Goal: Information Seeking & Learning: Learn about a topic

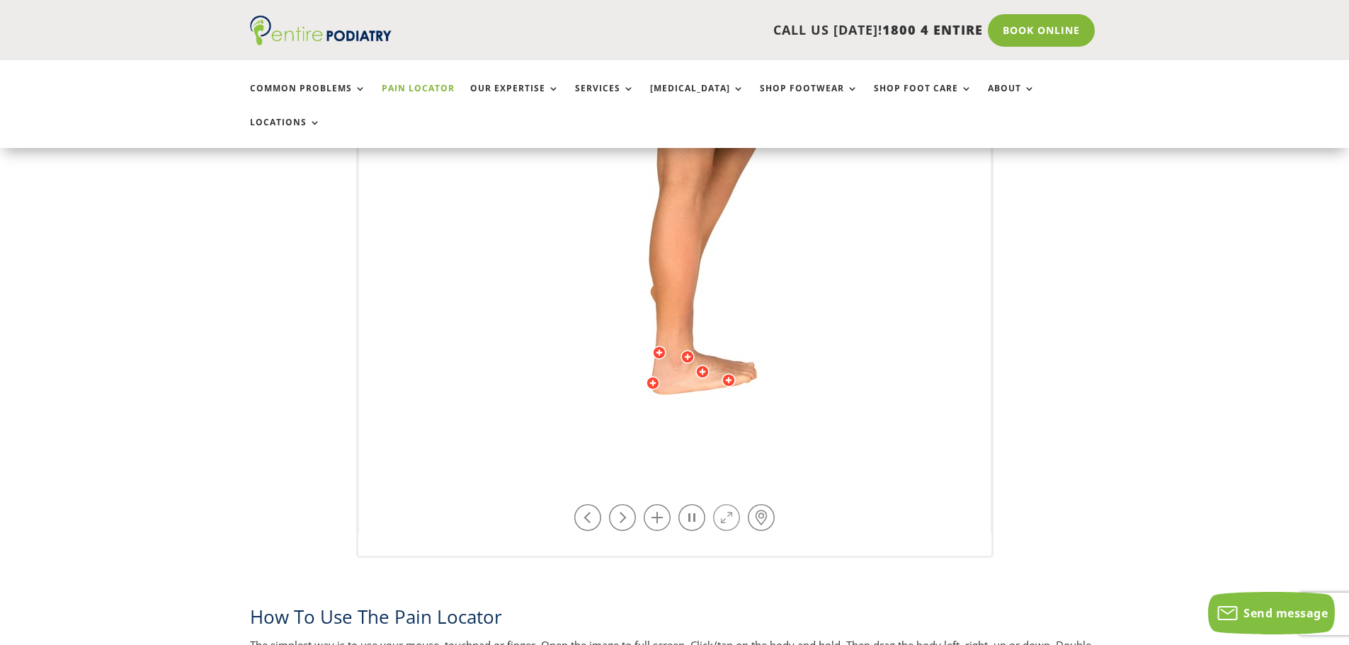
scroll to position [453, 0]
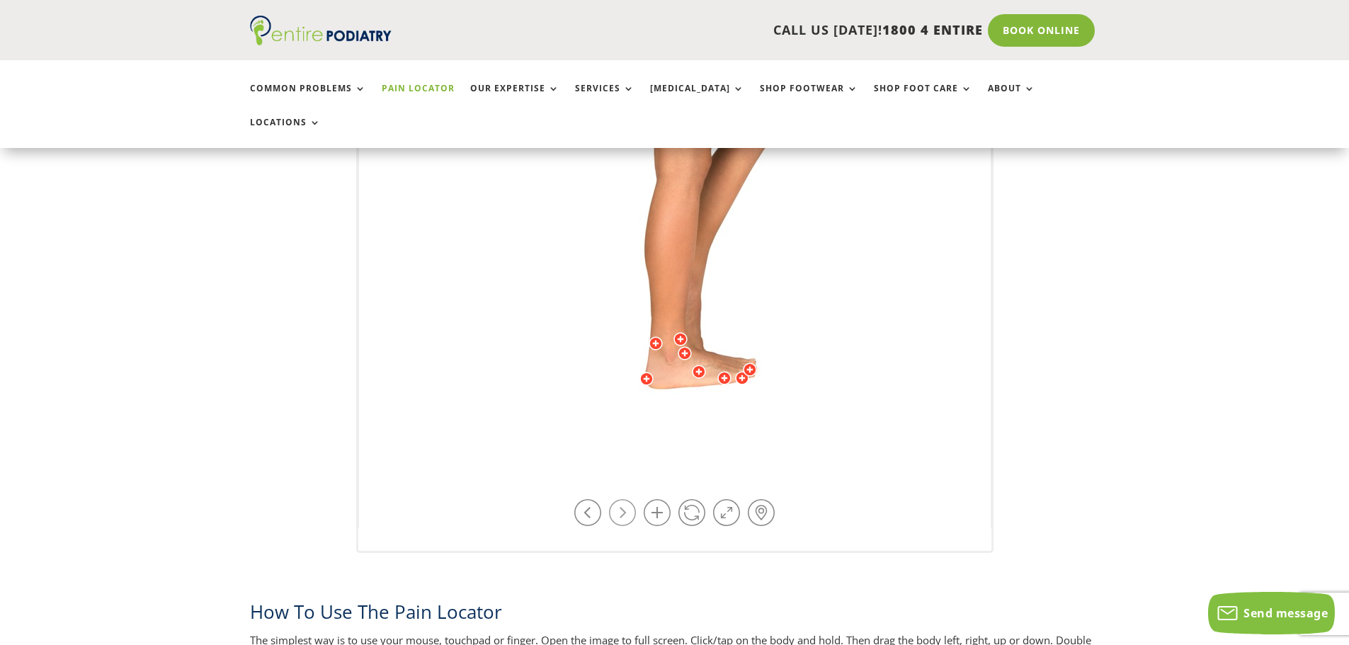
click at [625, 499] on link at bounding box center [622, 512] width 27 height 27
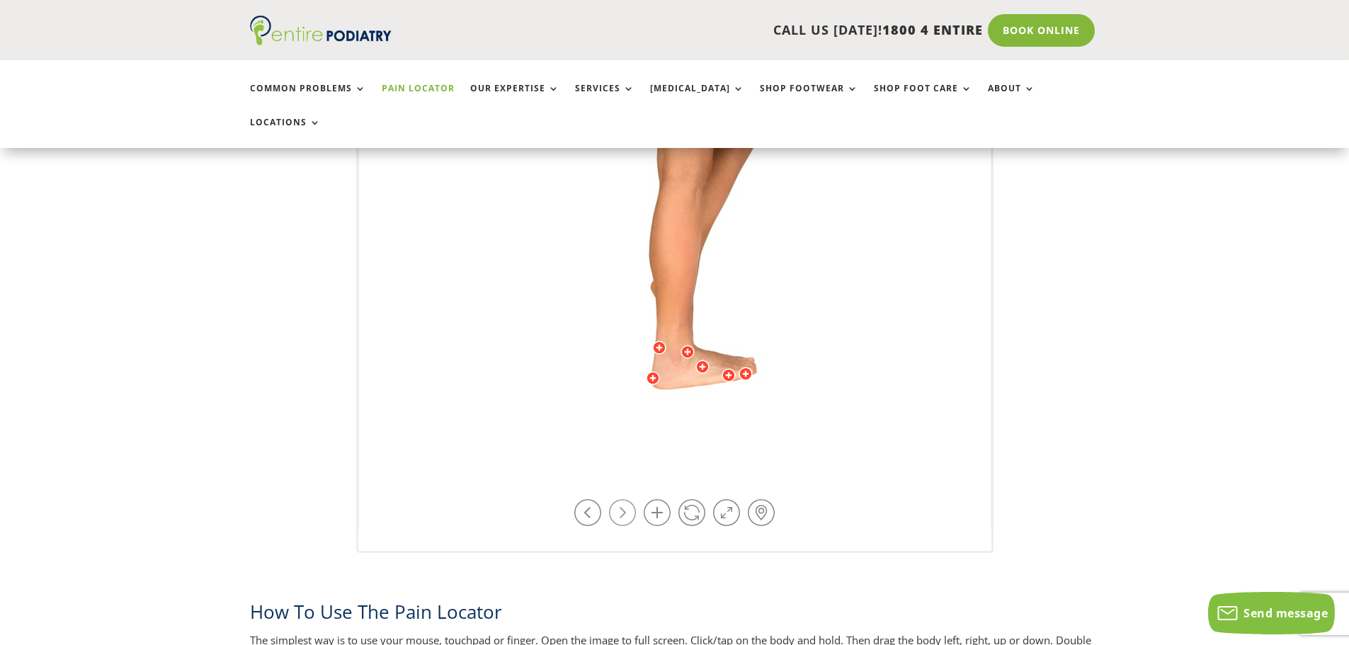
click at [625, 499] on link at bounding box center [622, 512] width 27 height 27
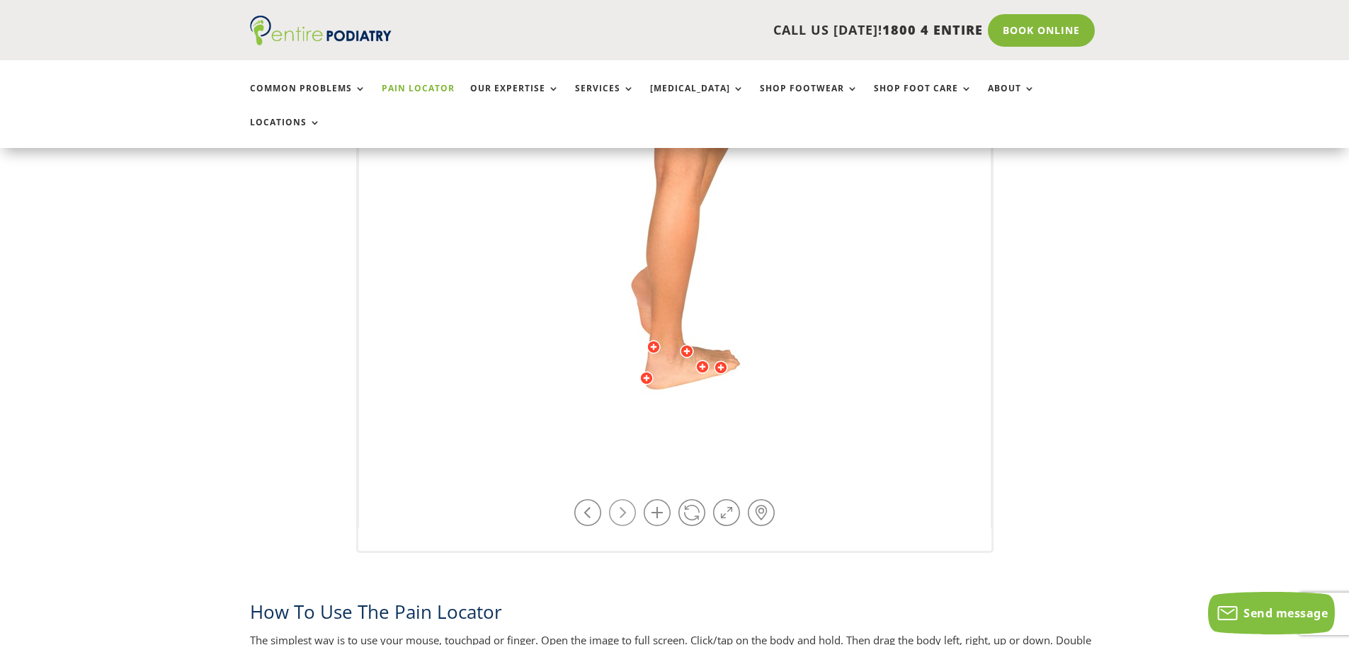
click at [625, 499] on link at bounding box center [622, 512] width 27 height 27
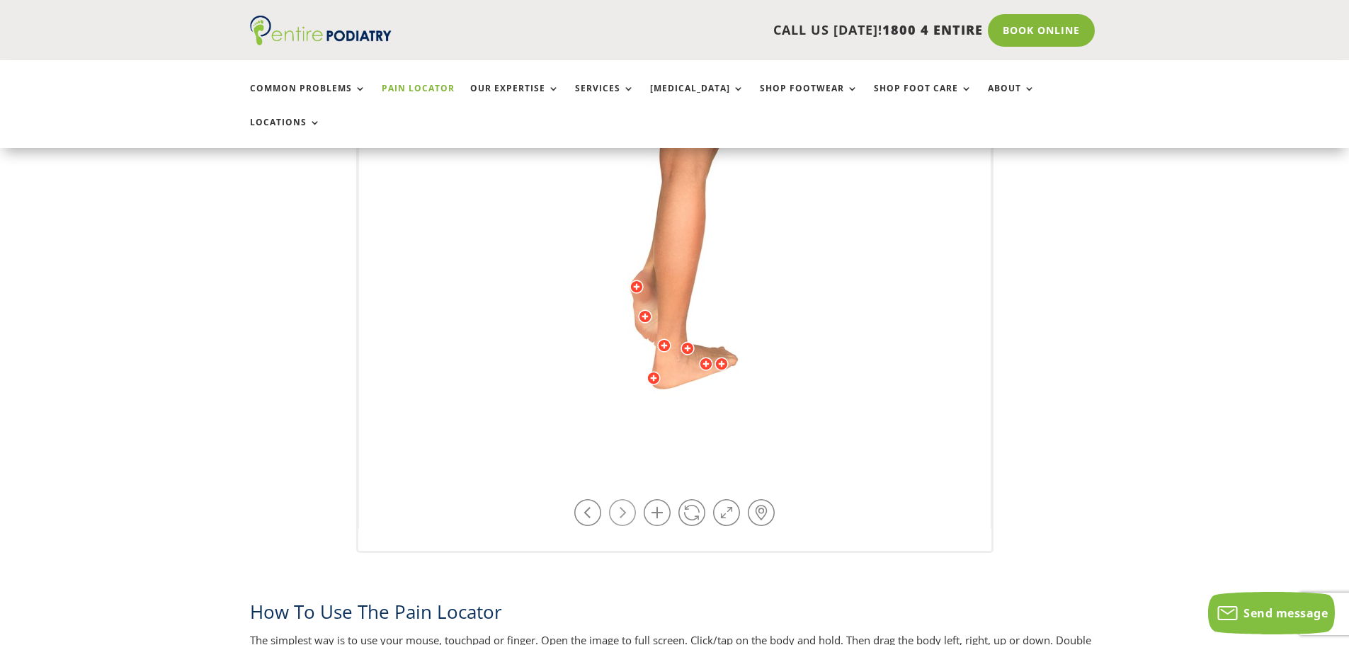
click at [625, 499] on link at bounding box center [622, 512] width 27 height 27
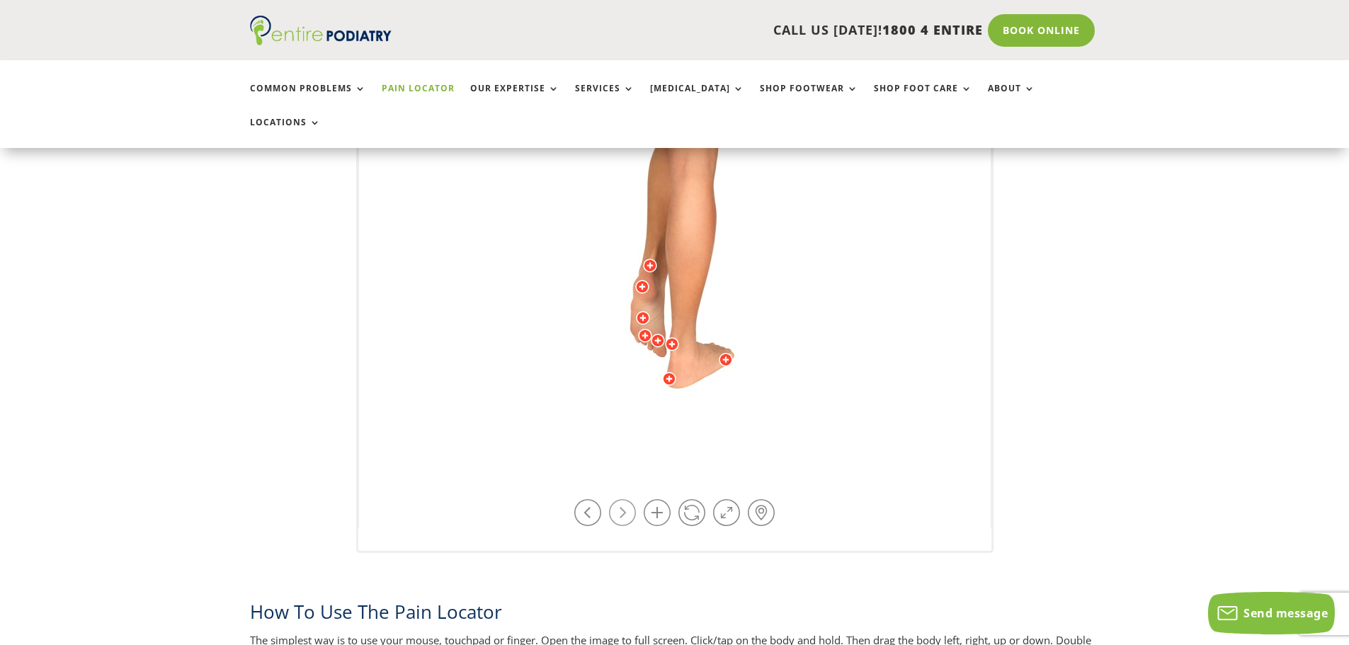
click at [625, 499] on link at bounding box center [622, 512] width 27 height 27
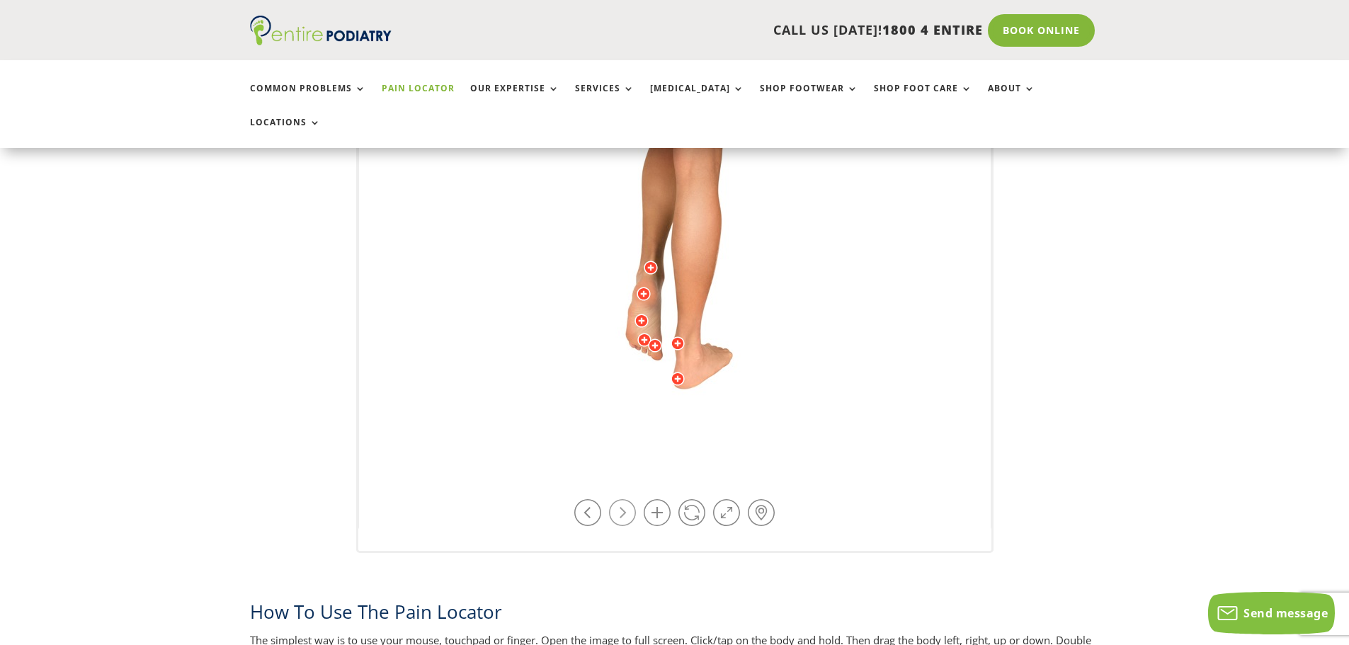
click at [625, 499] on link at bounding box center [622, 512] width 27 height 27
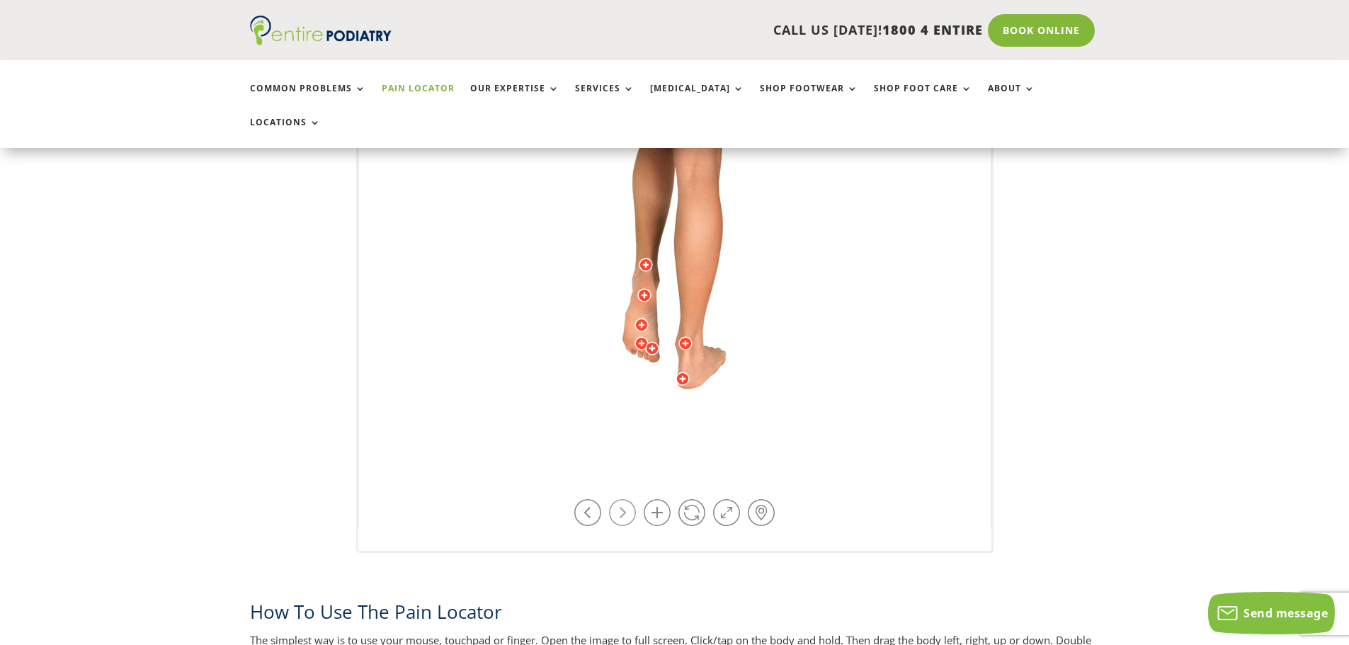
click at [625, 499] on link at bounding box center [622, 512] width 27 height 27
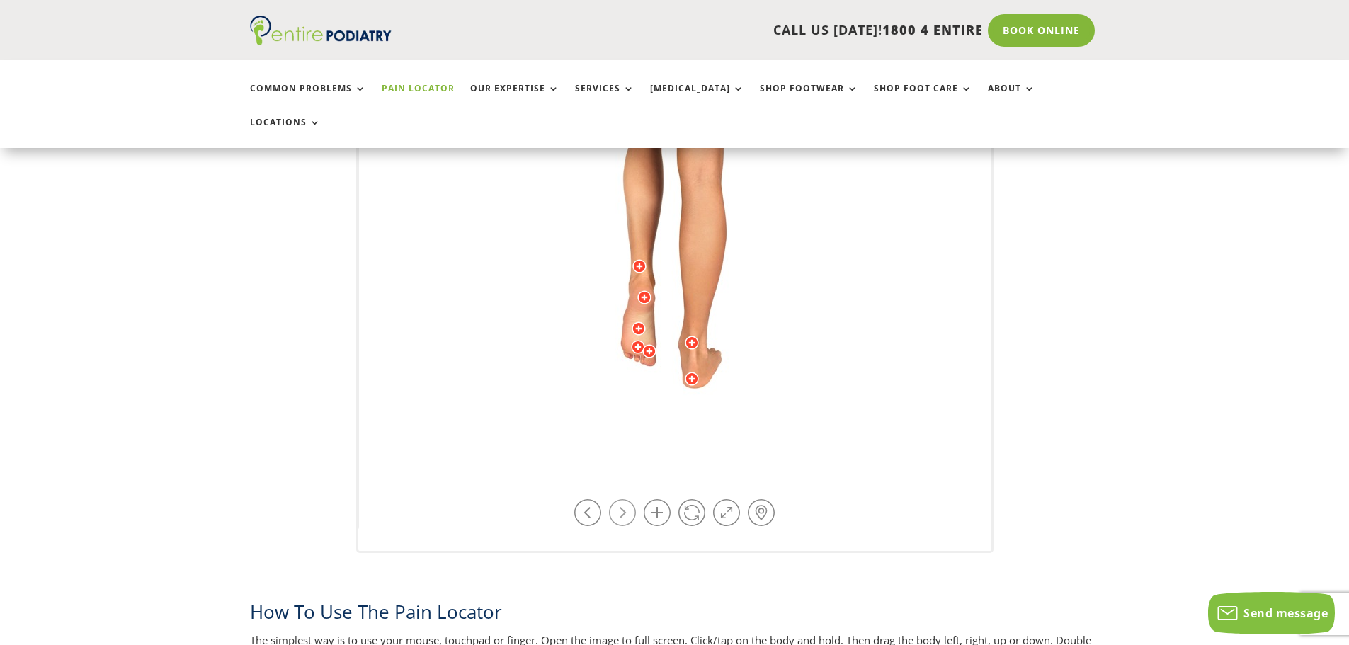
click at [625, 499] on link at bounding box center [622, 512] width 27 height 27
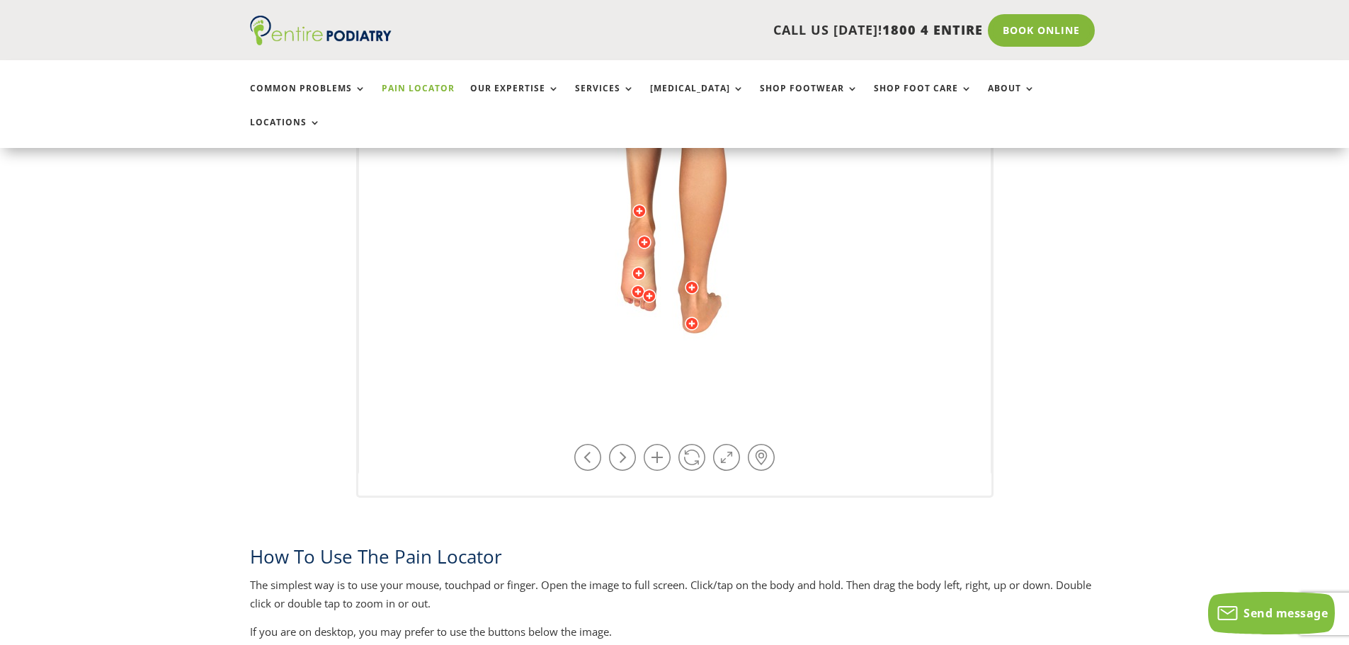
scroll to position [510, 0]
click at [615, 443] on link at bounding box center [622, 456] width 27 height 27
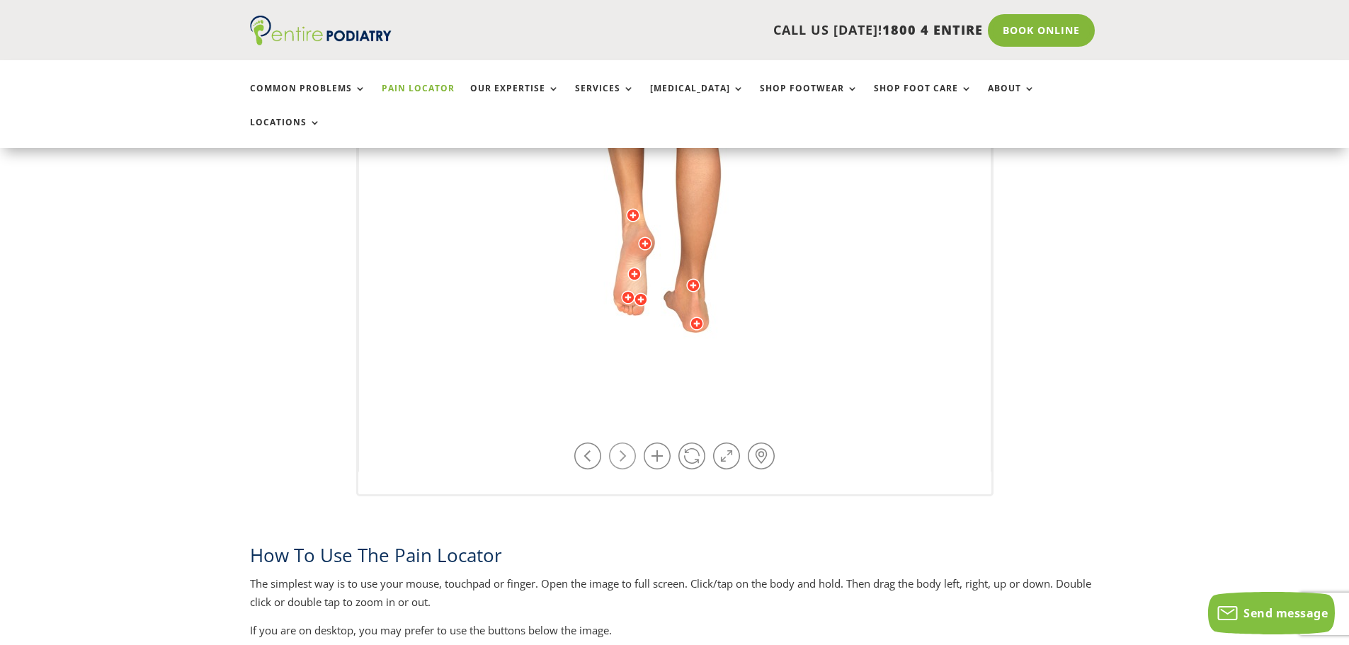
click at [615, 443] on link at bounding box center [622, 456] width 27 height 27
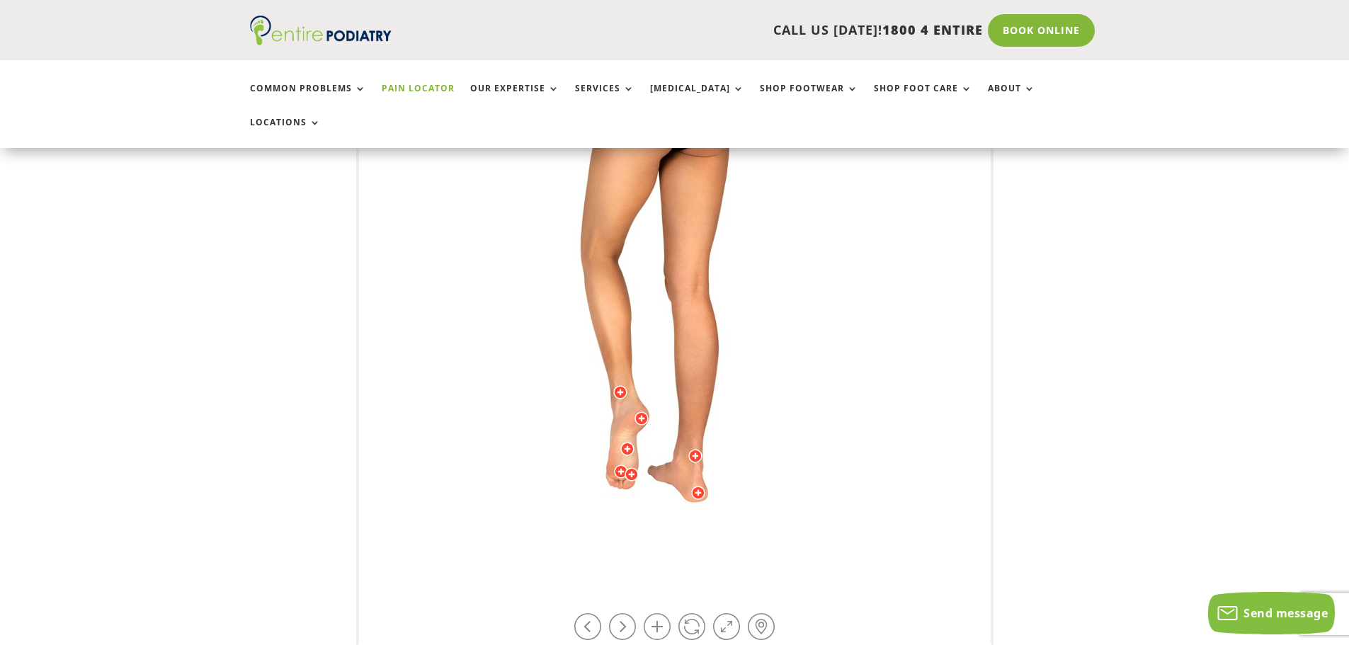
scroll to position [340, 0]
click at [625, 613] on link at bounding box center [622, 626] width 27 height 27
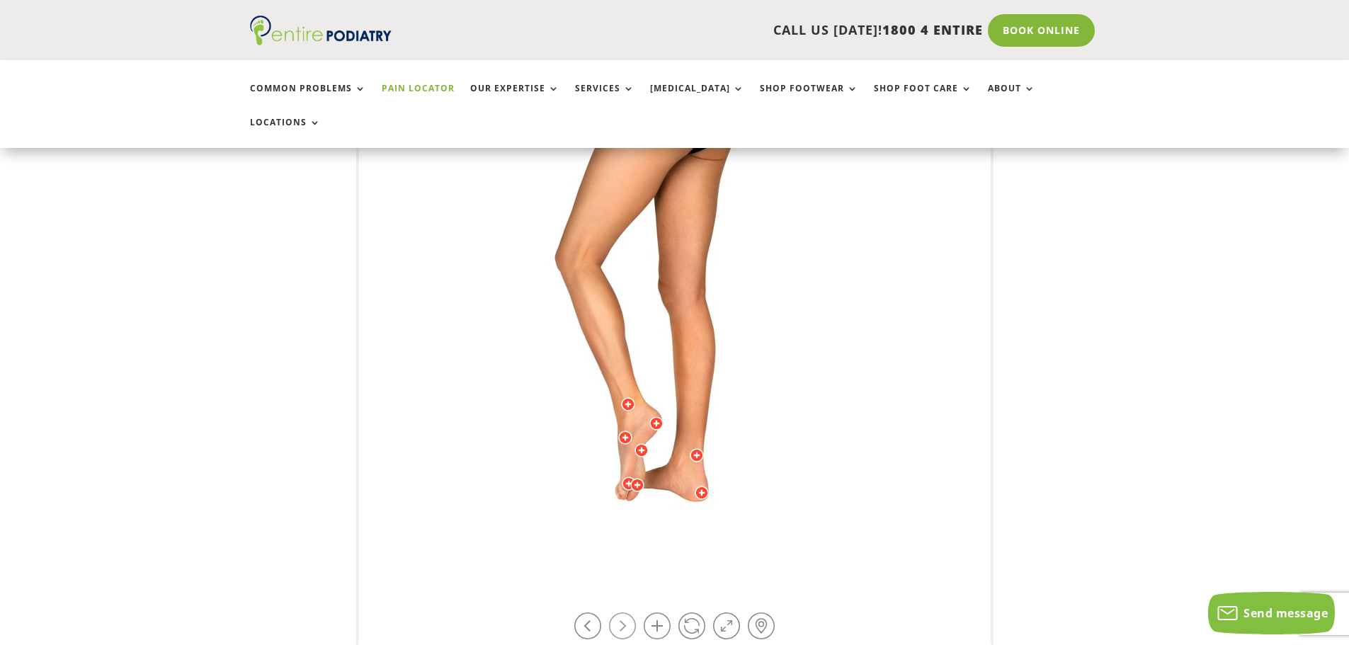
click at [625, 613] on link at bounding box center [622, 626] width 27 height 27
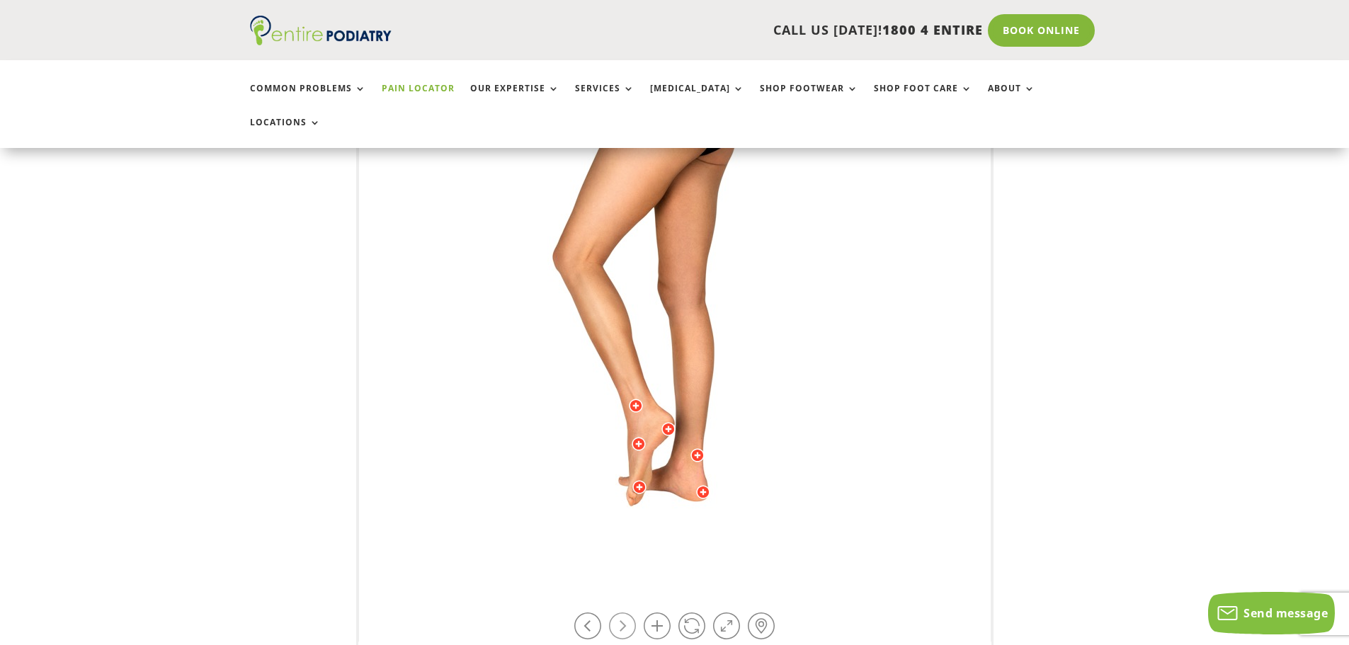
click at [625, 613] on link at bounding box center [622, 626] width 27 height 27
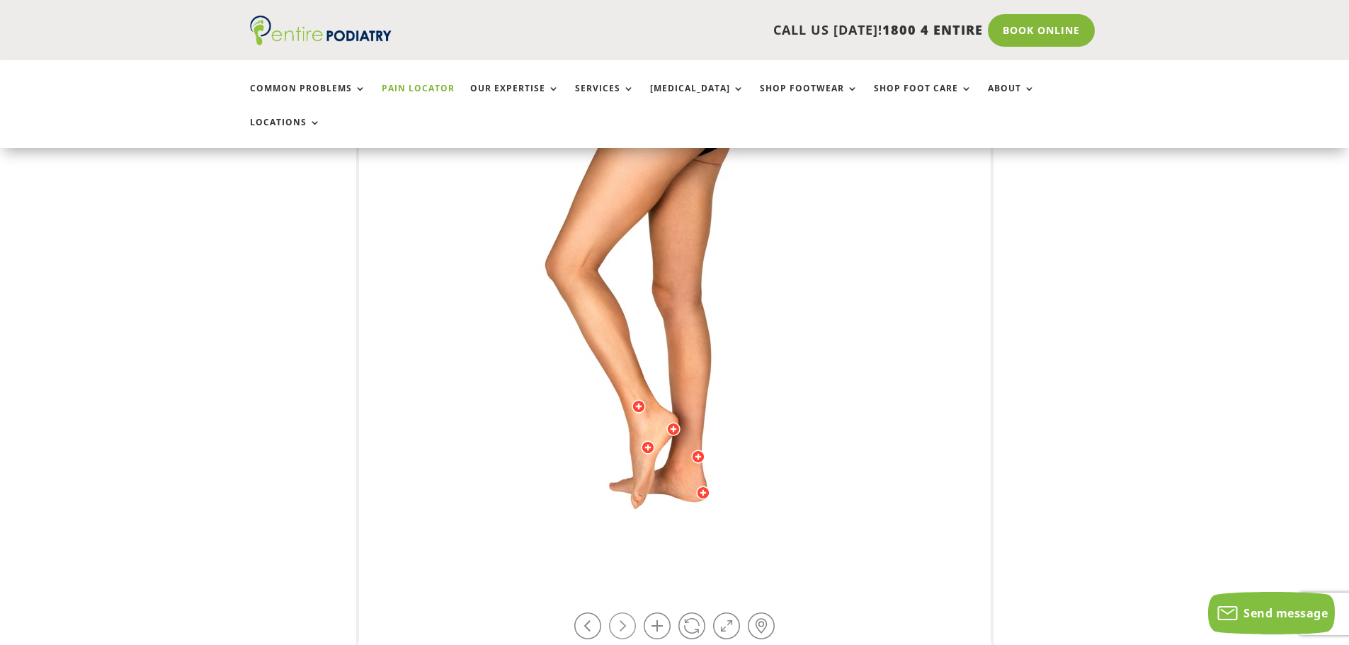
click at [625, 613] on link at bounding box center [622, 626] width 27 height 27
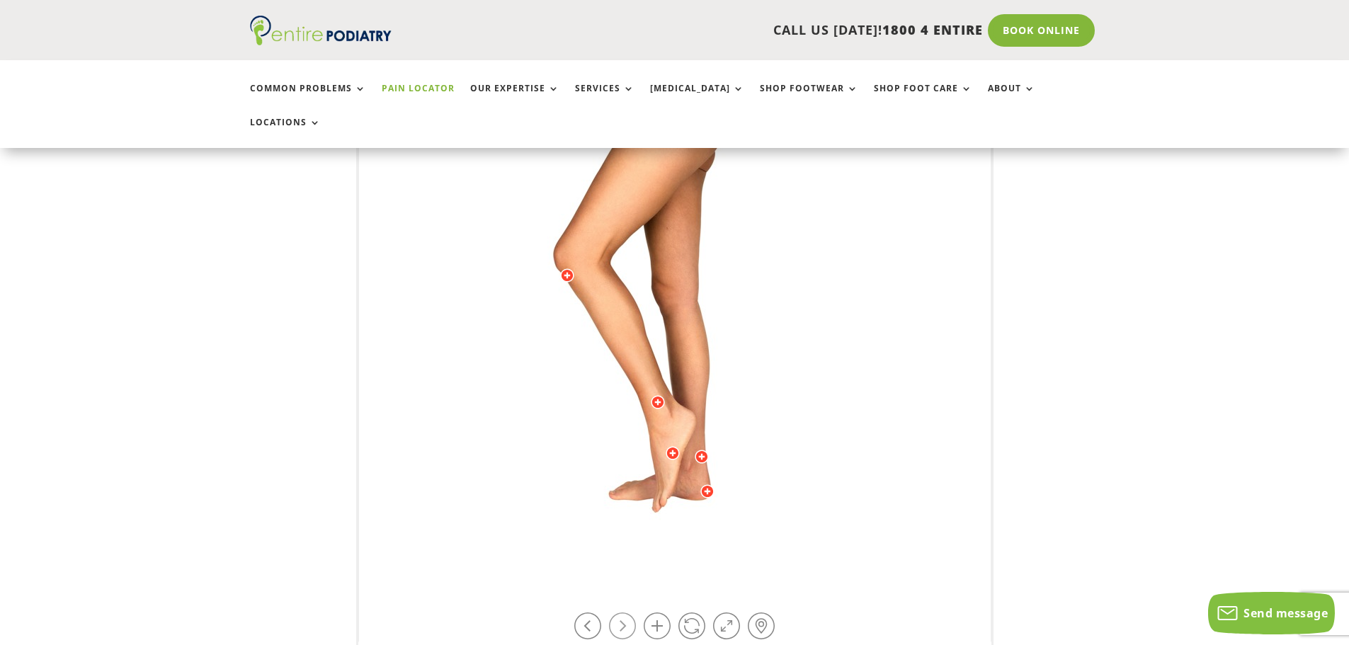
click at [625, 613] on link at bounding box center [622, 626] width 27 height 27
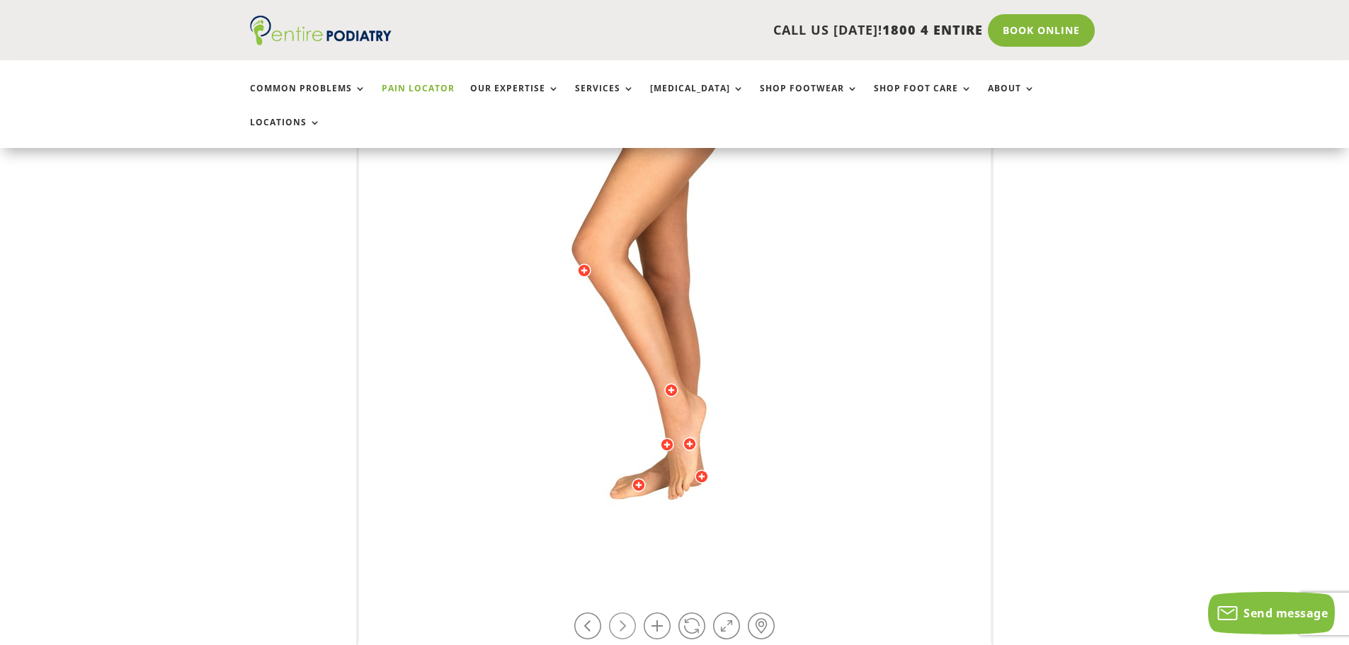
click at [625, 613] on link at bounding box center [622, 626] width 27 height 27
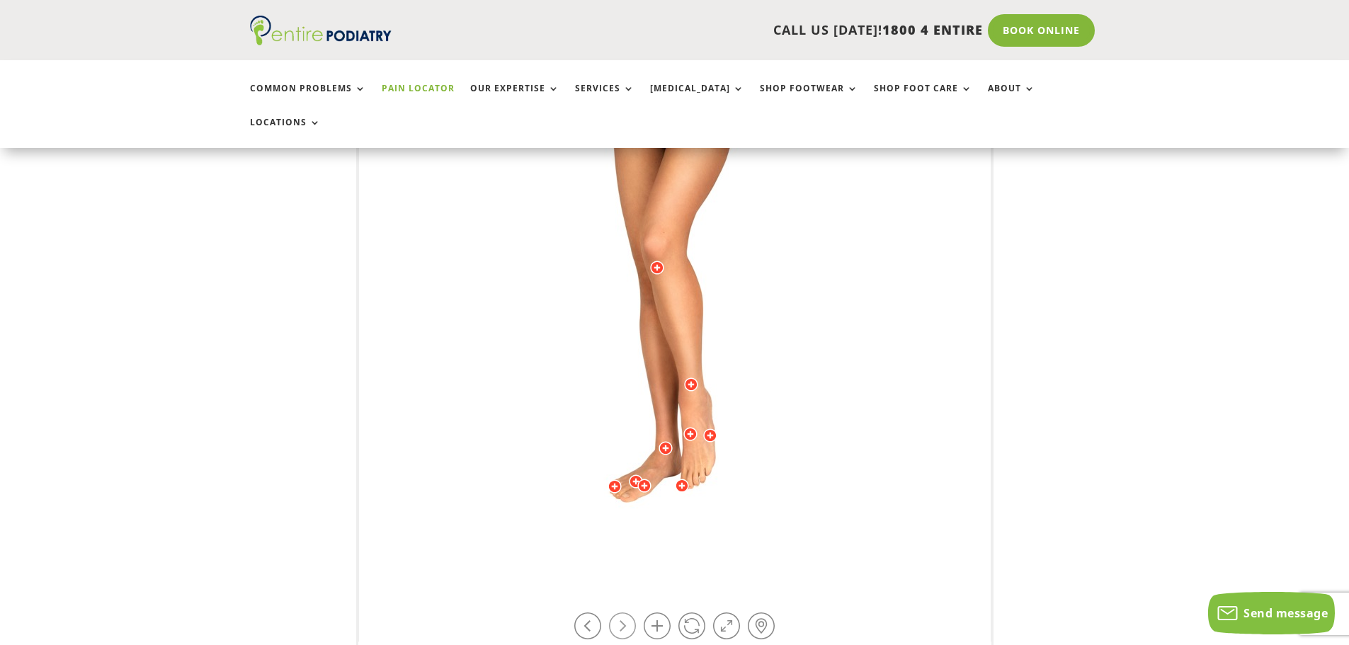
click at [625, 613] on link at bounding box center [622, 626] width 27 height 27
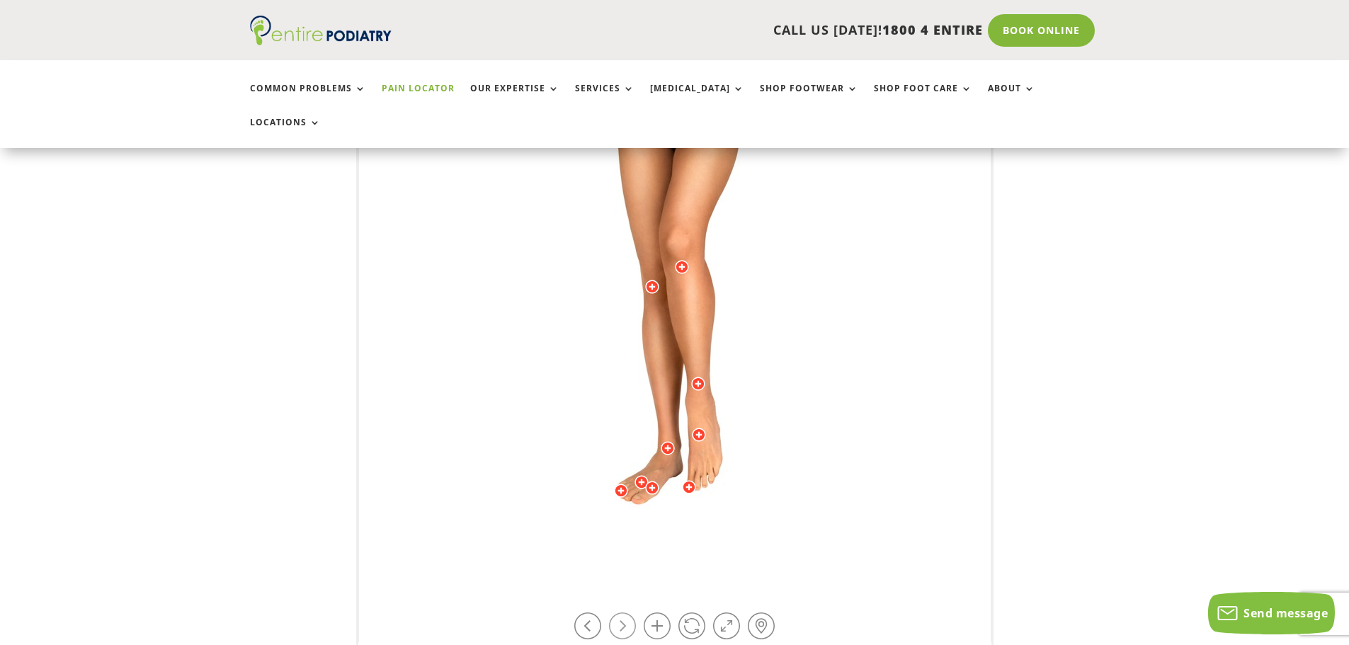
click at [625, 613] on link at bounding box center [622, 626] width 27 height 27
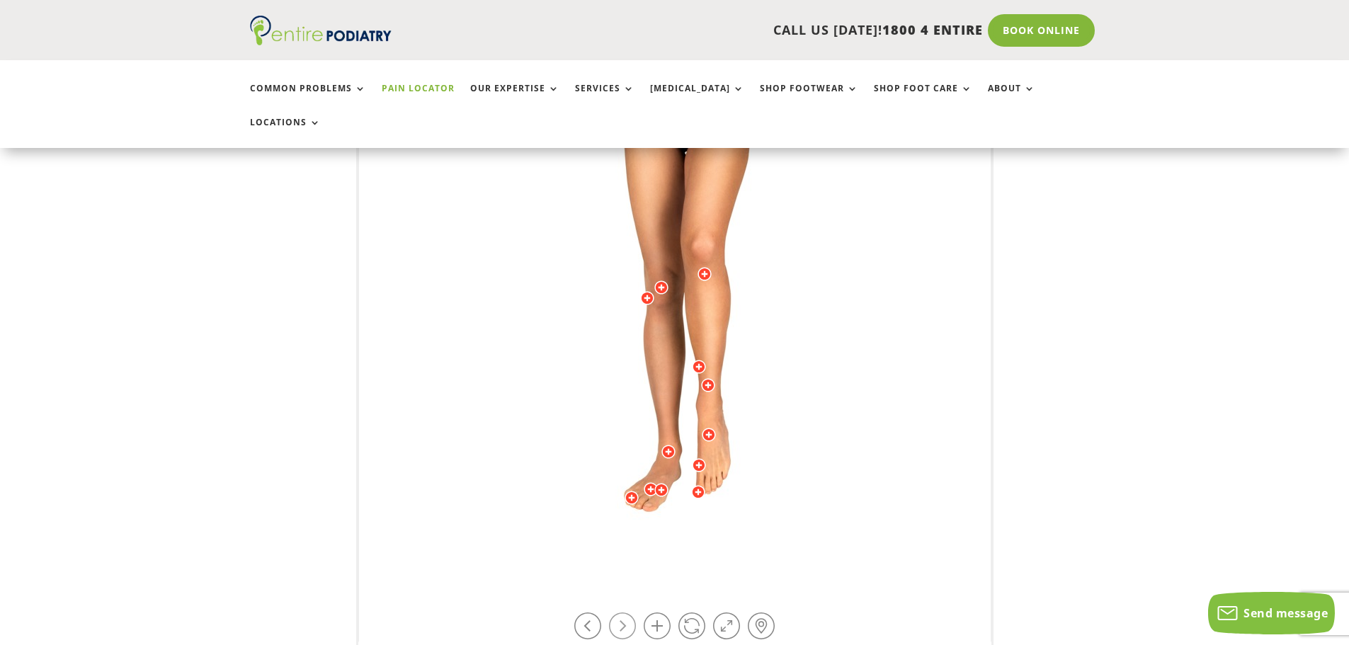
click at [625, 613] on link at bounding box center [622, 626] width 27 height 27
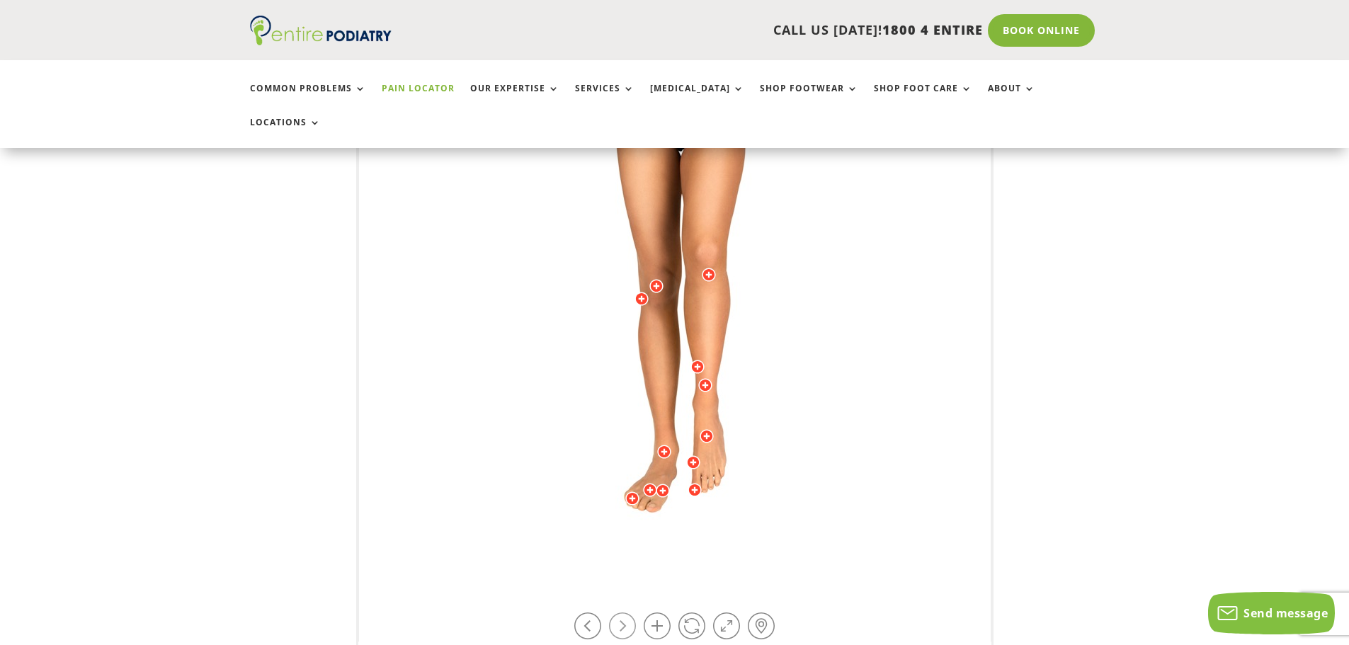
click at [625, 613] on link at bounding box center [622, 626] width 27 height 27
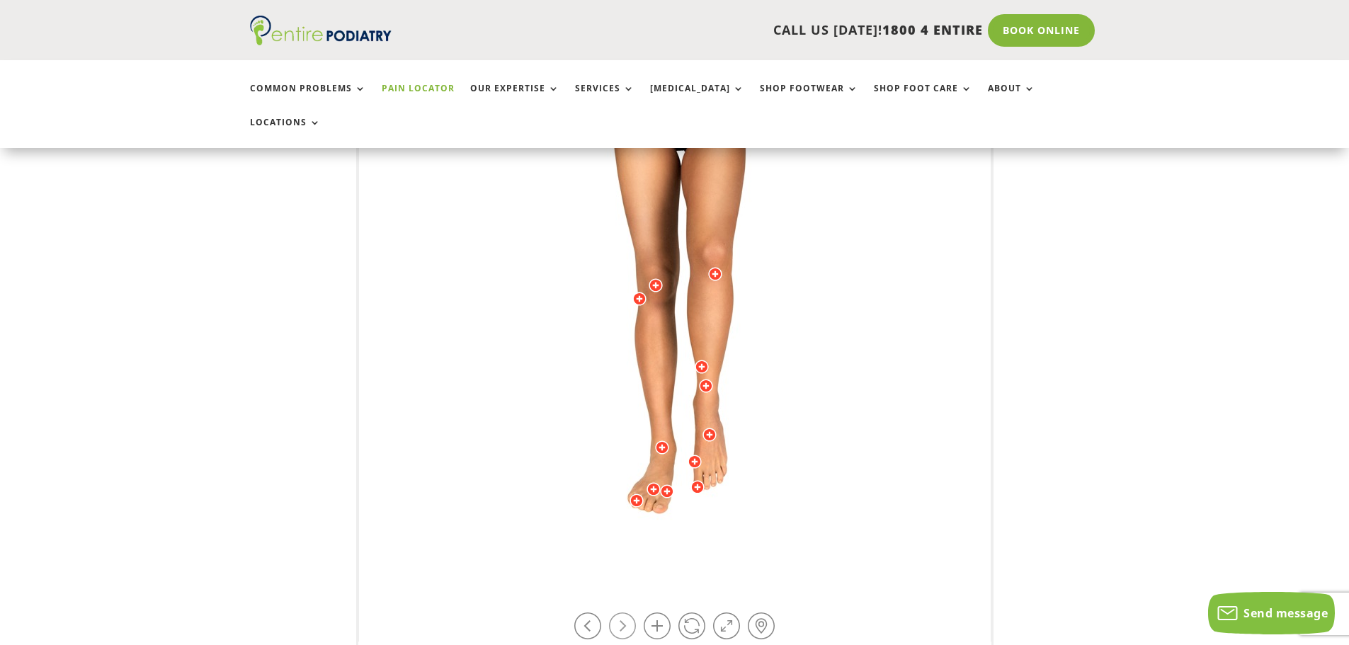
click at [625, 613] on link at bounding box center [622, 626] width 27 height 27
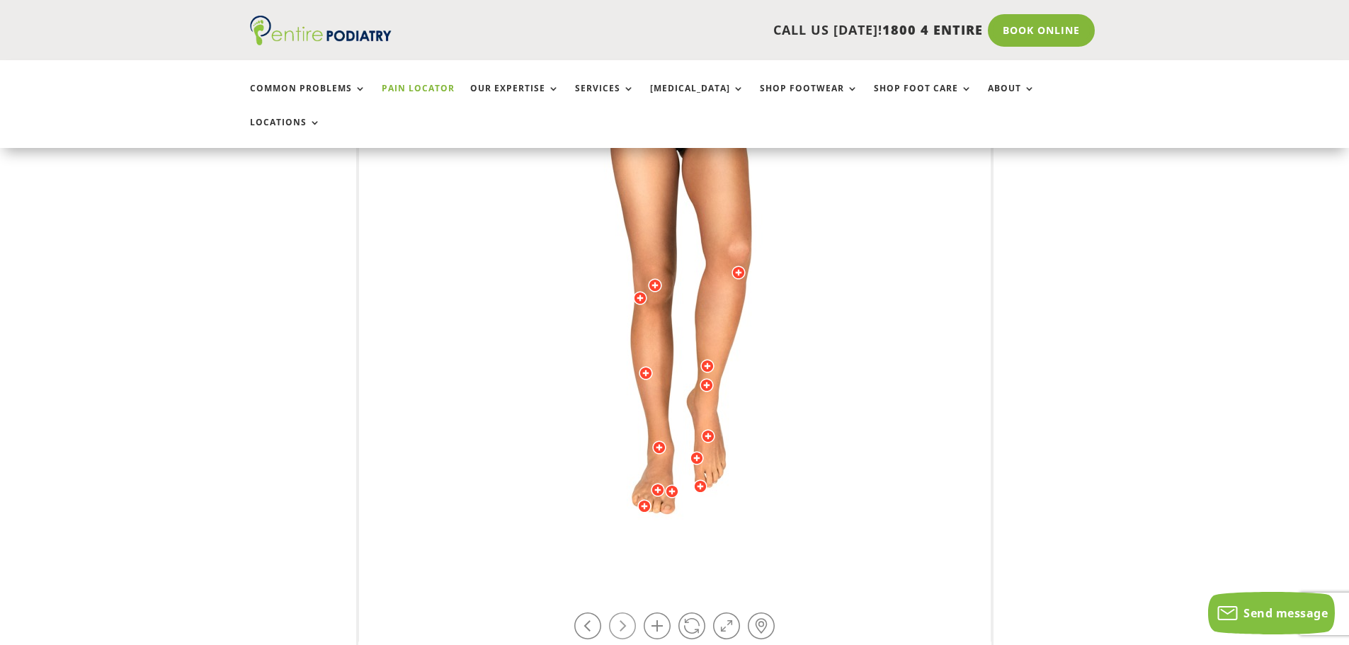
click at [625, 613] on link at bounding box center [622, 626] width 27 height 27
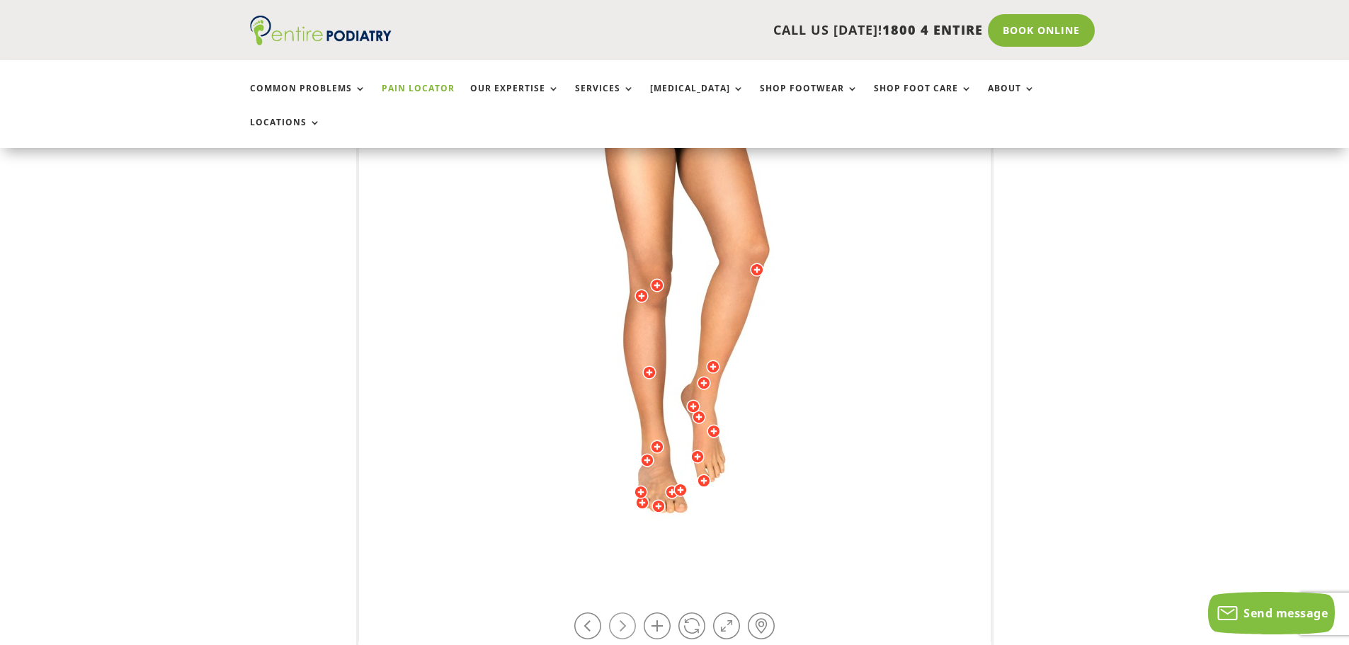
click at [625, 613] on link at bounding box center [622, 626] width 27 height 27
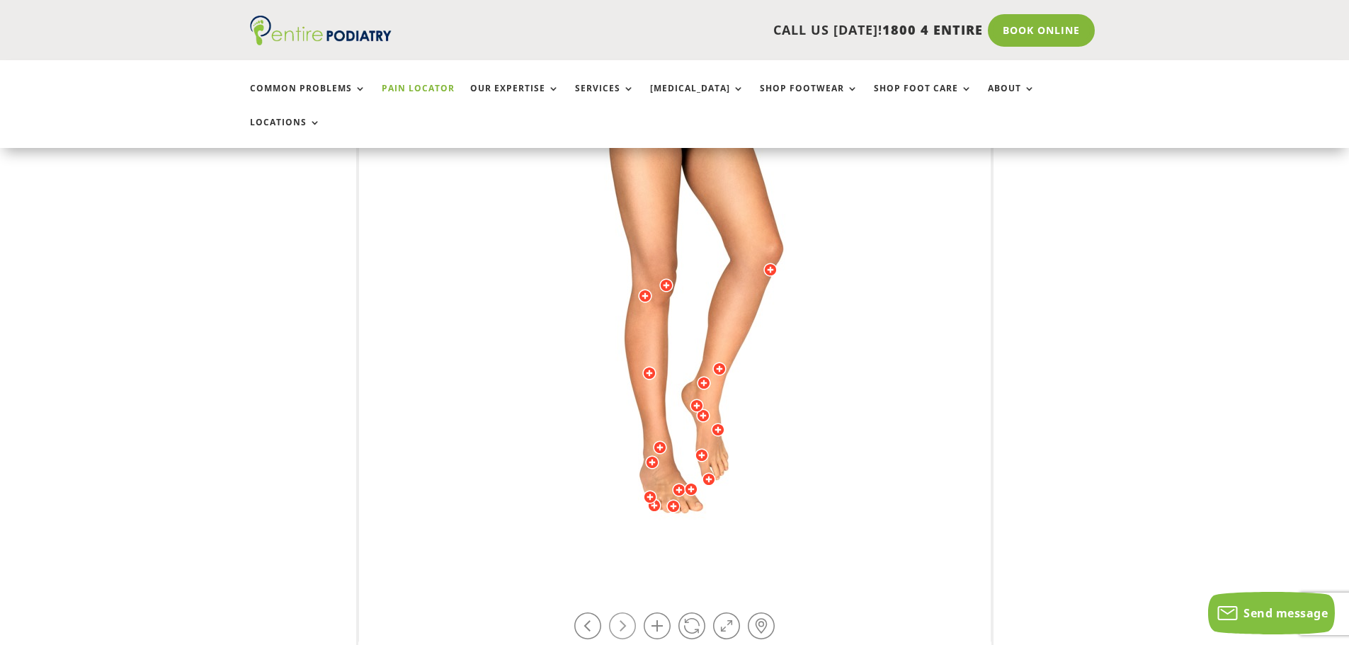
click at [625, 613] on link at bounding box center [622, 626] width 27 height 27
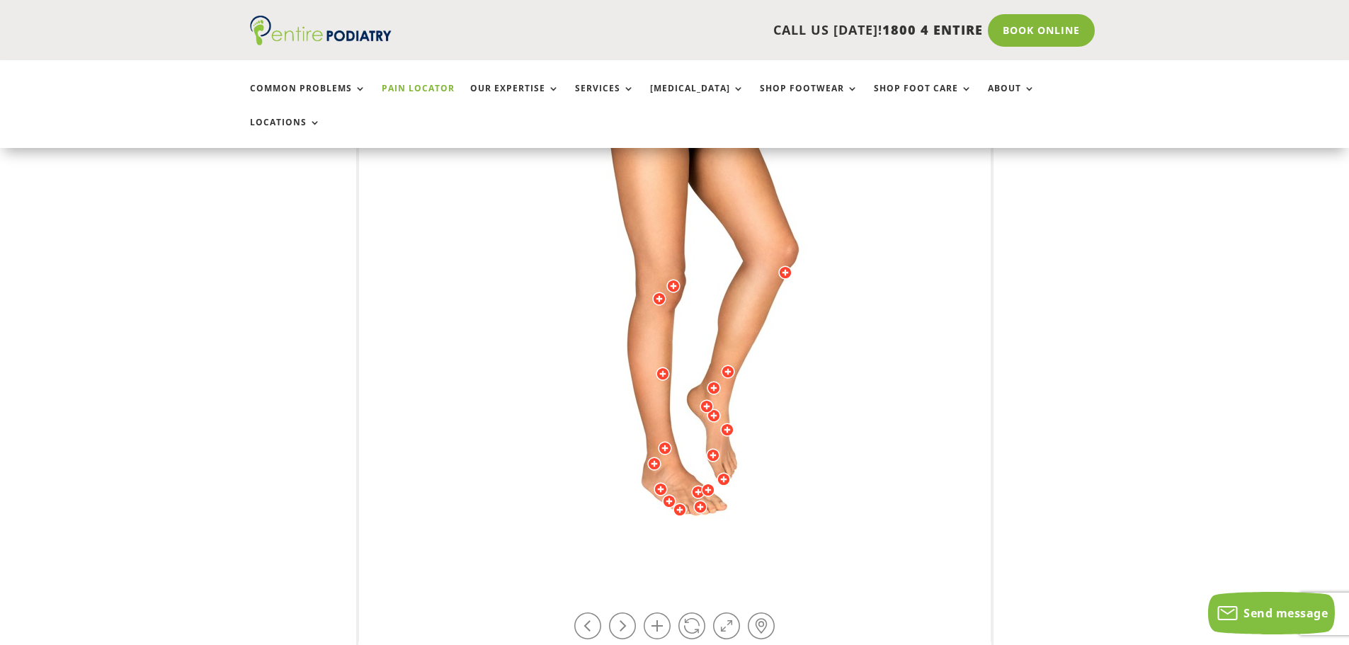
click at [654, 292] on div at bounding box center [659, 299] width 14 height 14
click at [574, 280] on li "[MEDICAL_DATA]" at bounding box center [567, 288] width 98 height 17
